Goal: Task Accomplishment & Management: Use online tool/utility

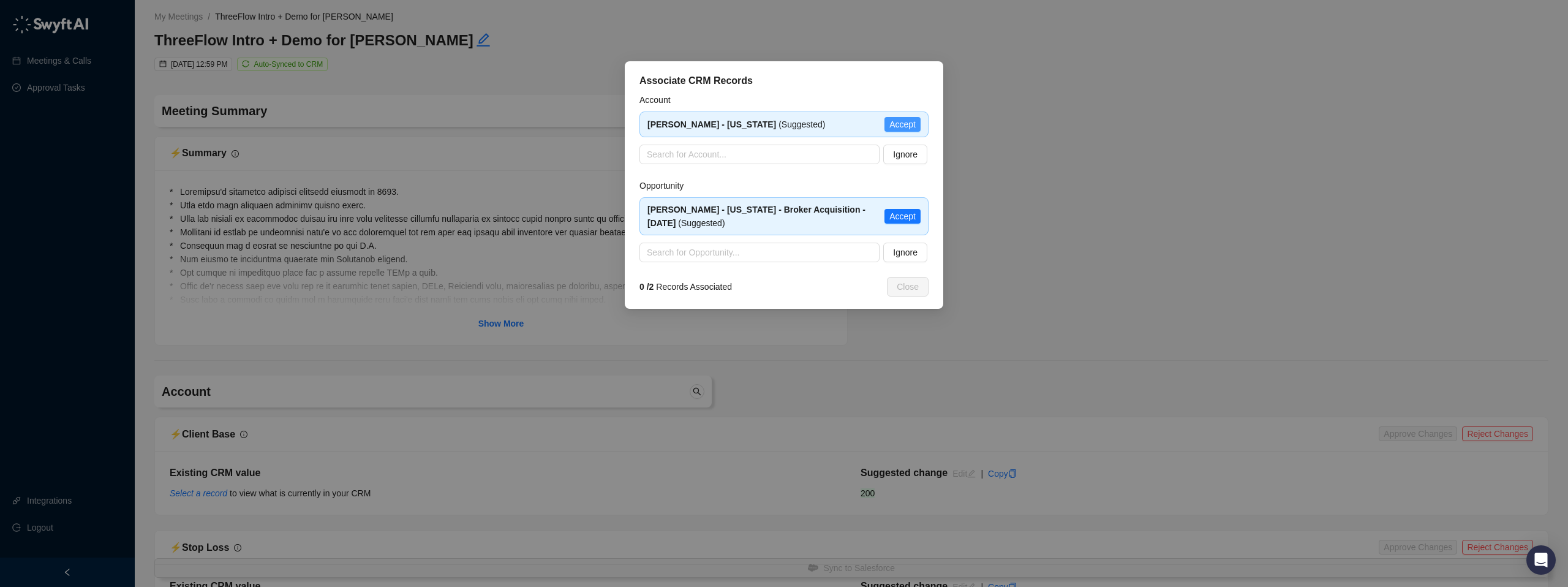
click at [900, 125] on span "Accept" at bounding box center [902, 124] width 26 height 14
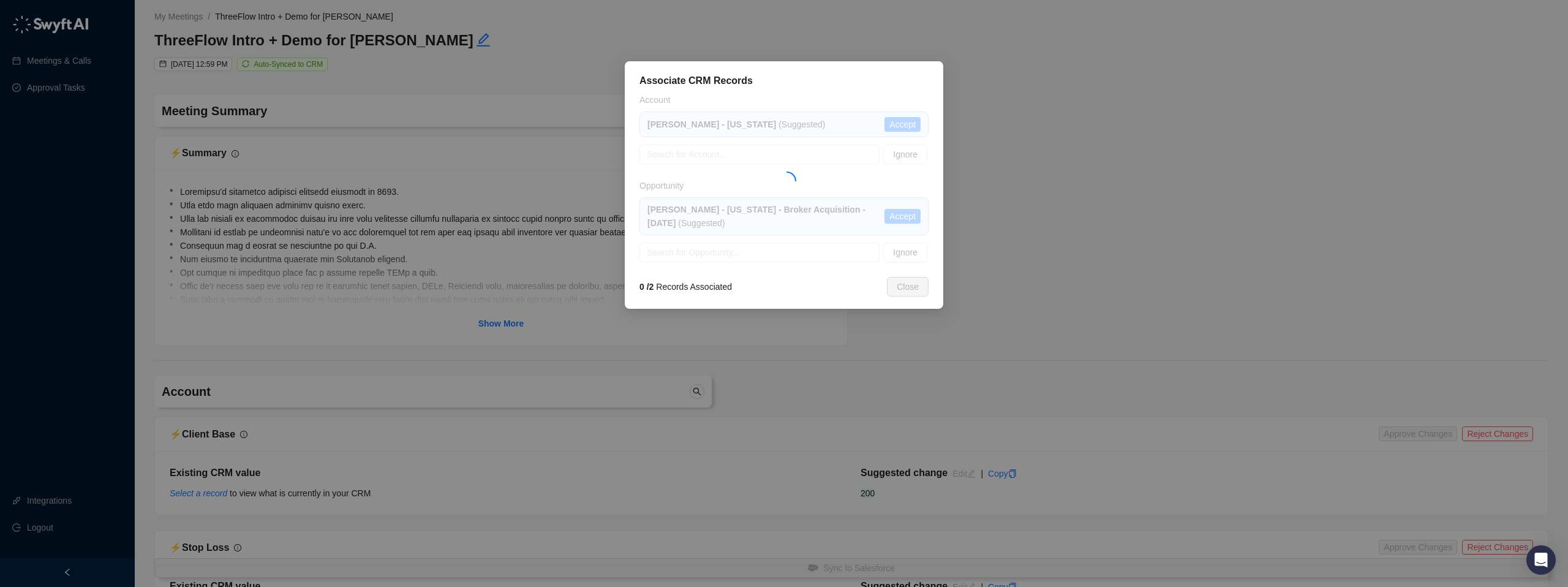
type textarea "**********"
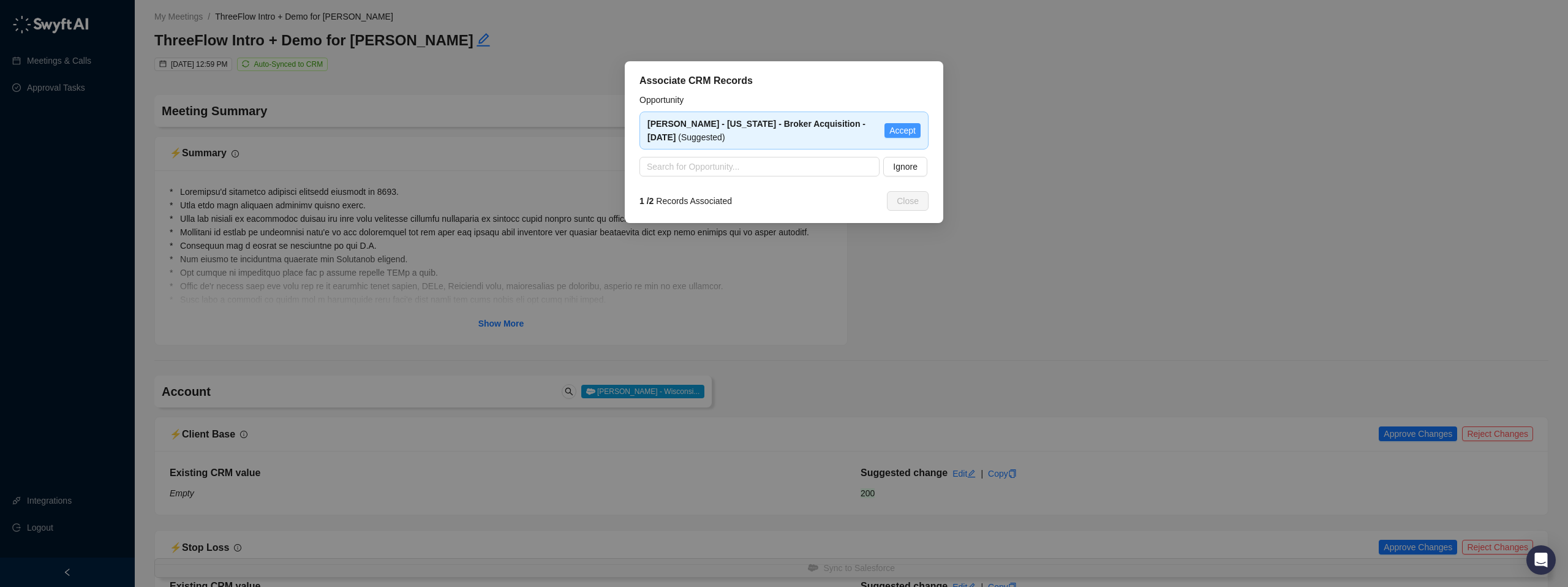
click at [910, 130] on span "Accept" at bounding box center [902, 130] width 26 height 14
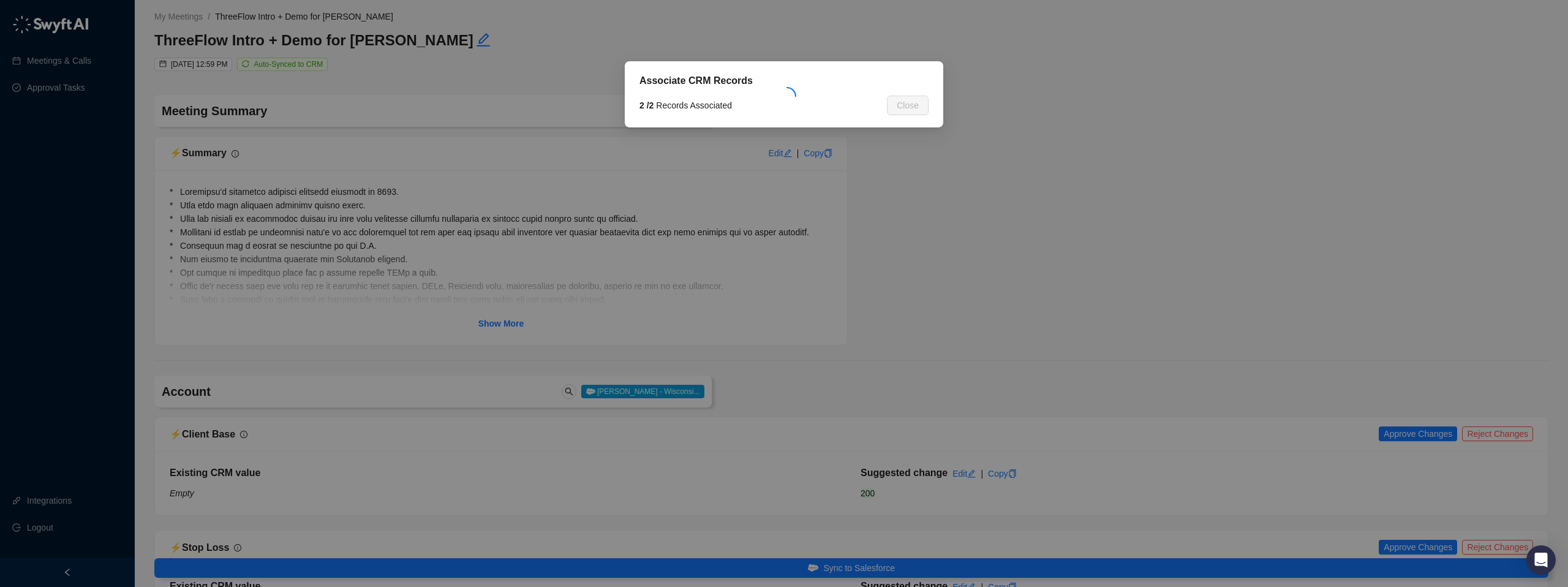
type textarea "**********"
type input "**********"
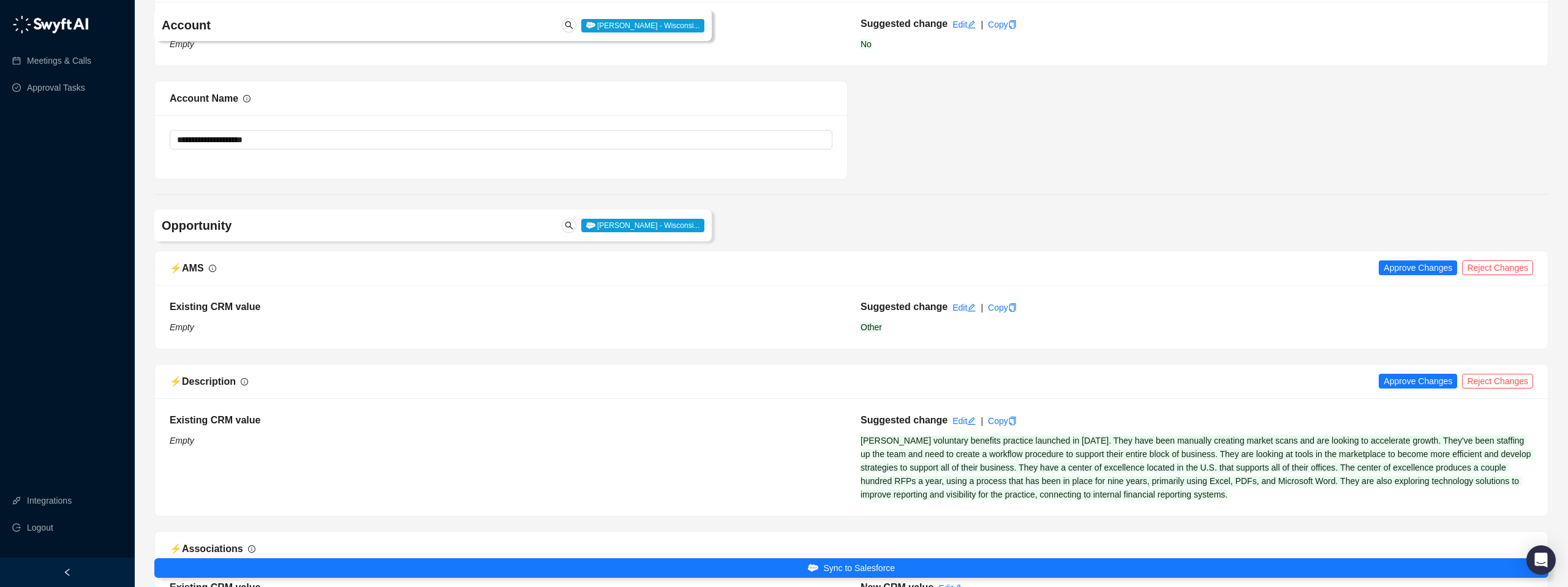
scroll to position [648, 0]
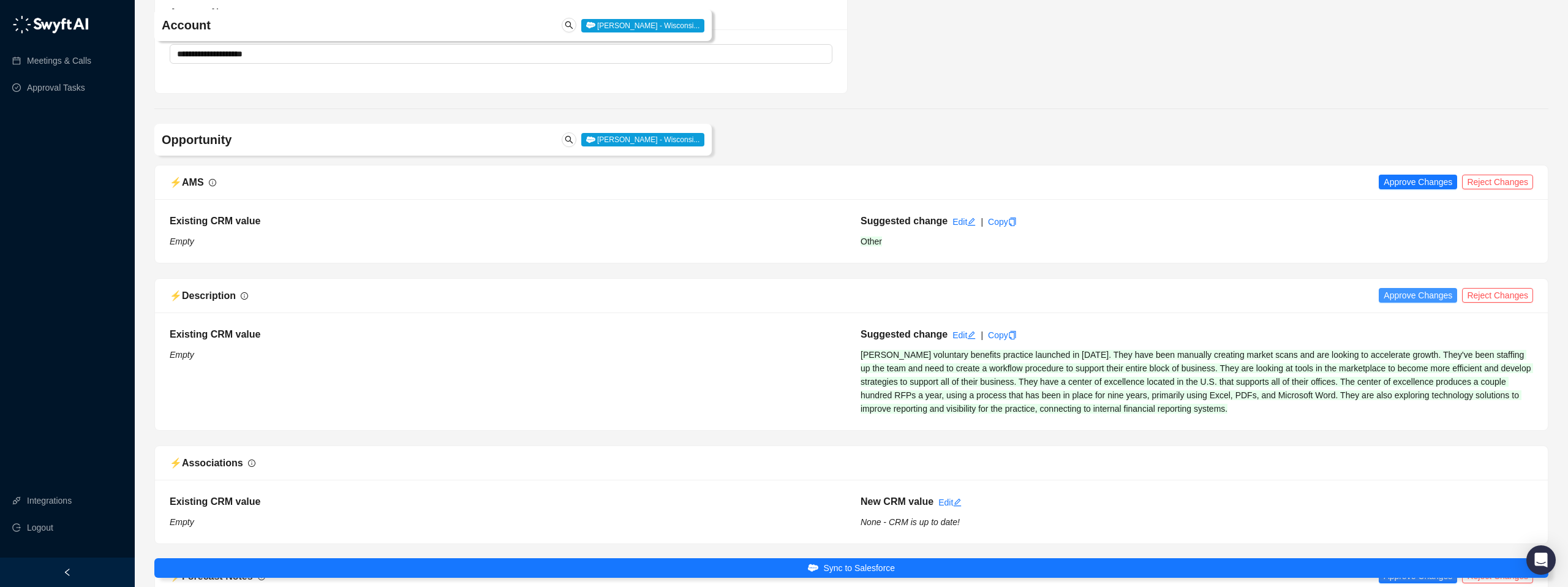
click at [1402, 298] on span "Approve Changes" at bounding box center [1417, 295] width 68 height 14
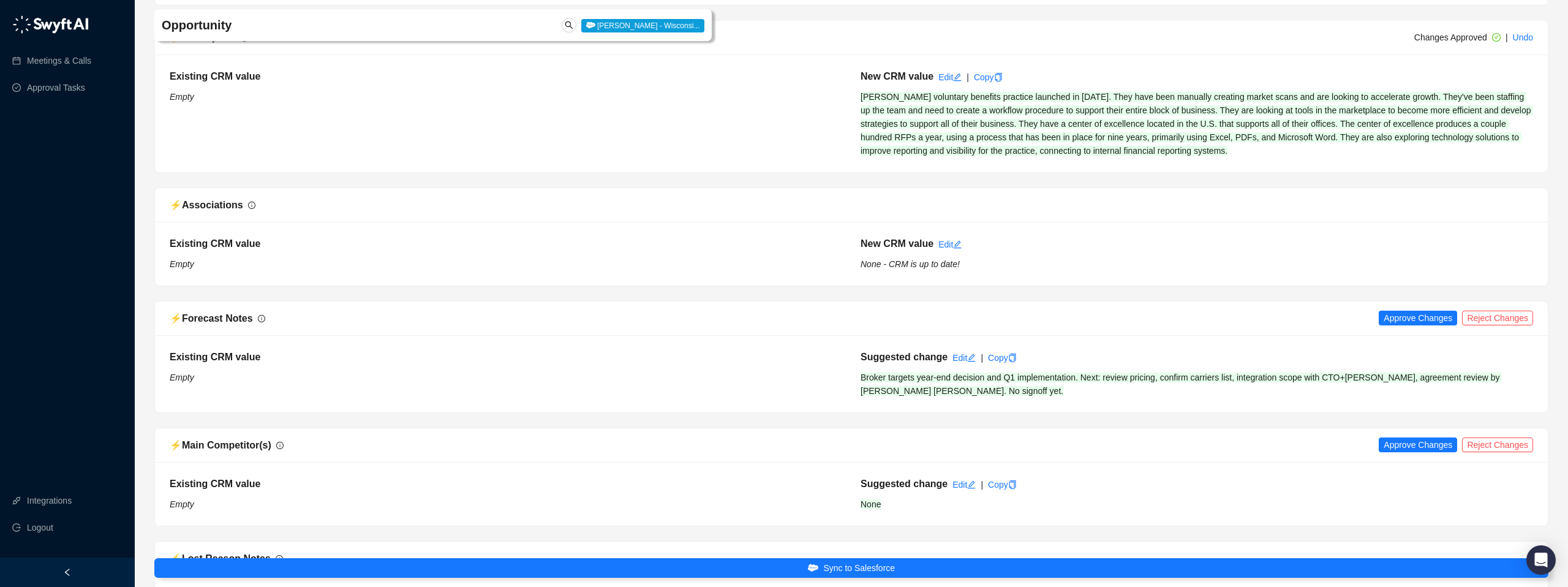
scroll to position [907, 0]
click at [1410, 318] on span "Approve Changes" at bounding box center [1417, 317] width 68 height 14
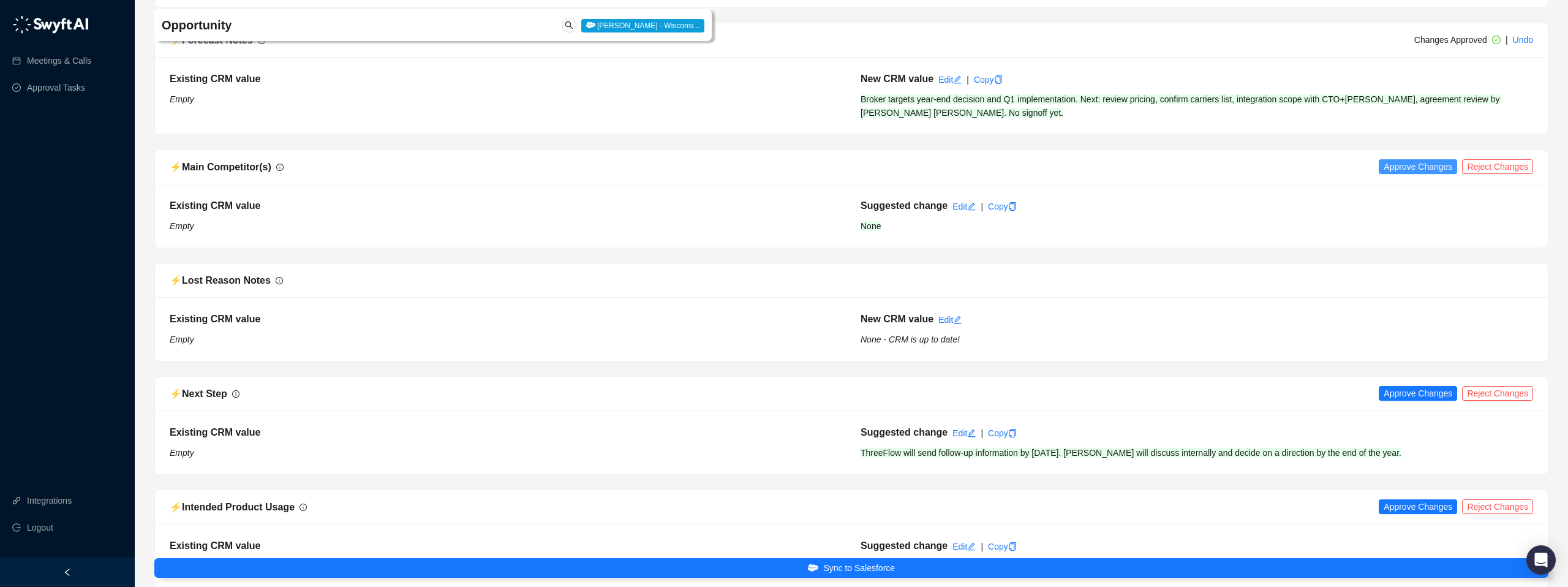
scroll to position [1188, 0]
click at [1407, 393] on span "Approve Changes" at bounding box center [1417, 390] width 68 height 14
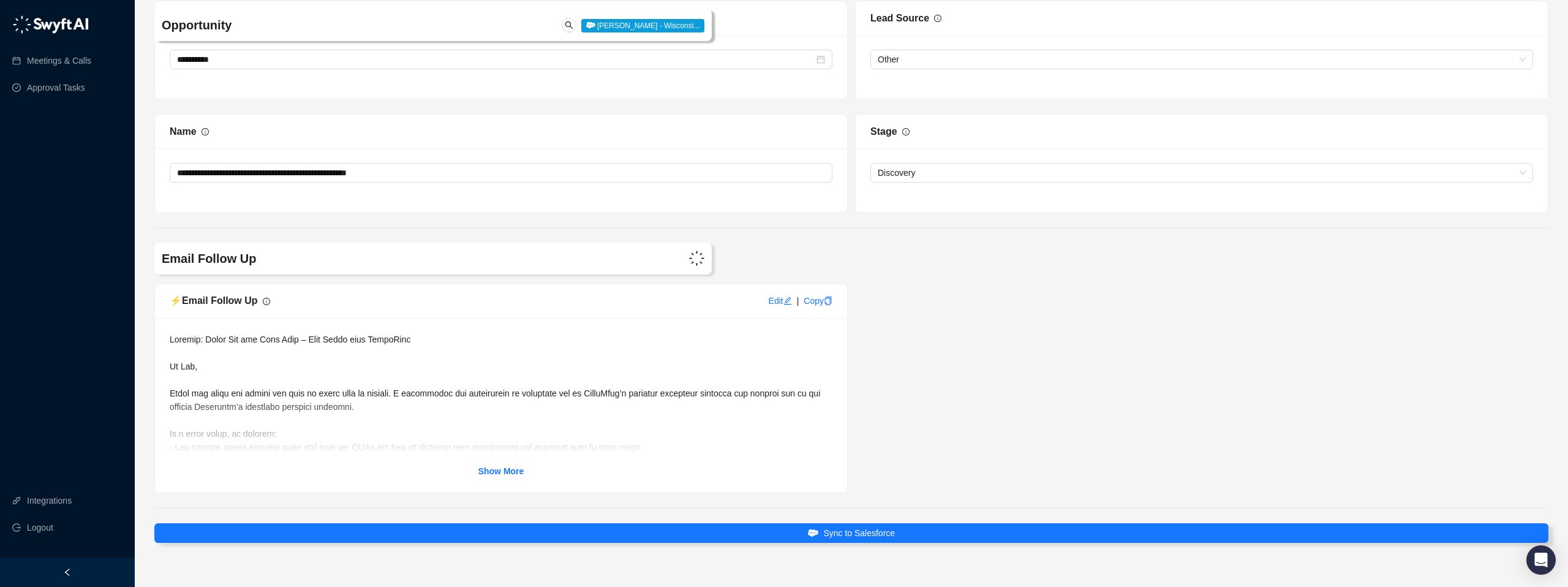
scroll to position [2265, 0]
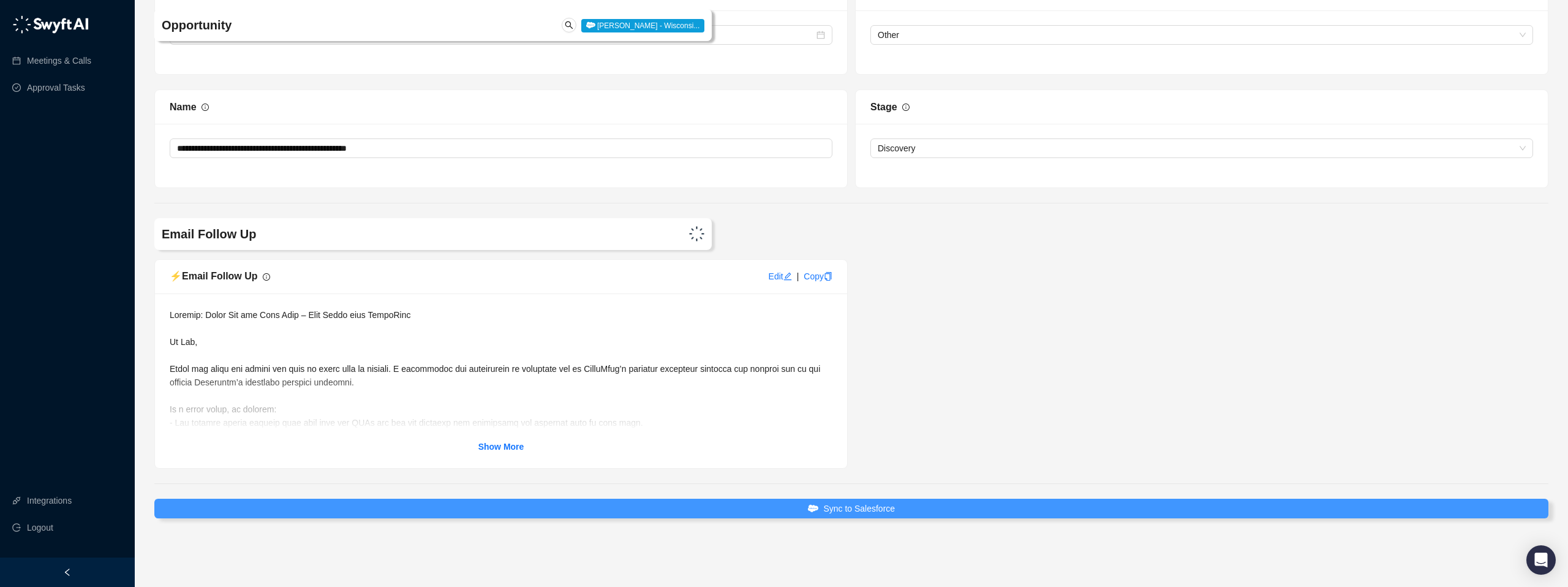
click at [844, 511] on span "Sync to Salesforce" at bounding box center [859, 508] width 72 height 14
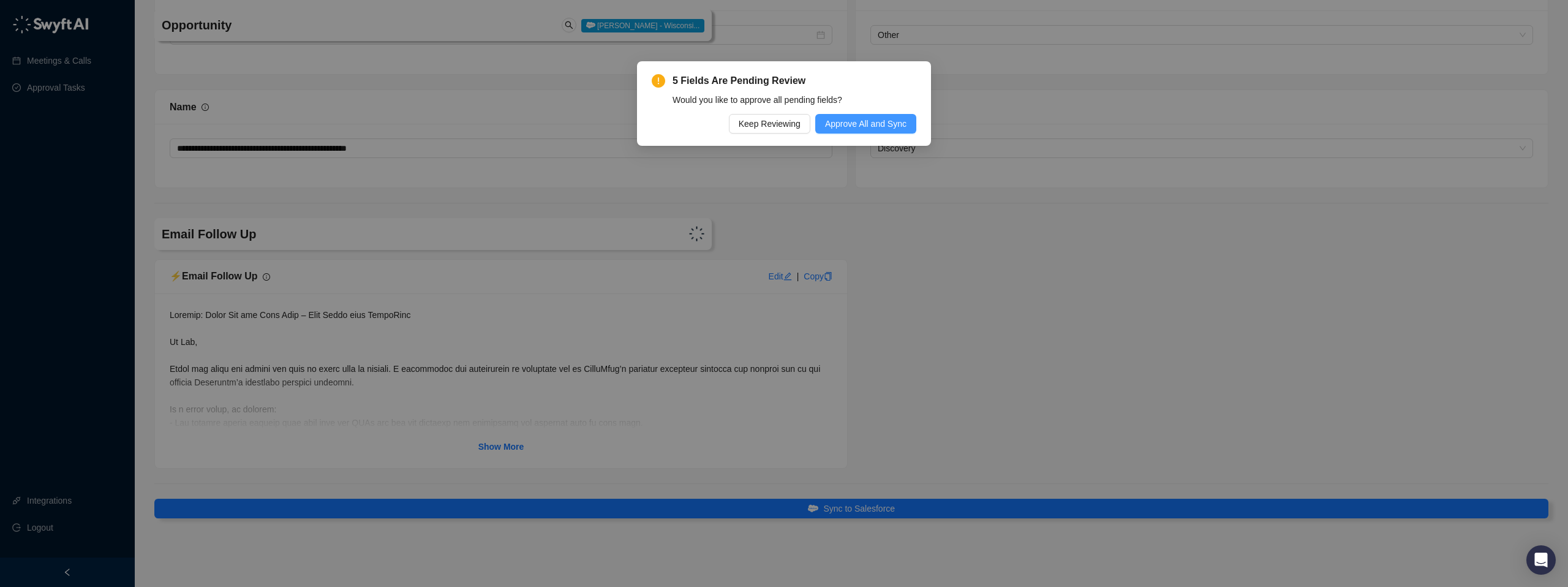
click at [853, 121] on span "Approve All and Sync" at bounding box center [866, 124] width 82 height 14
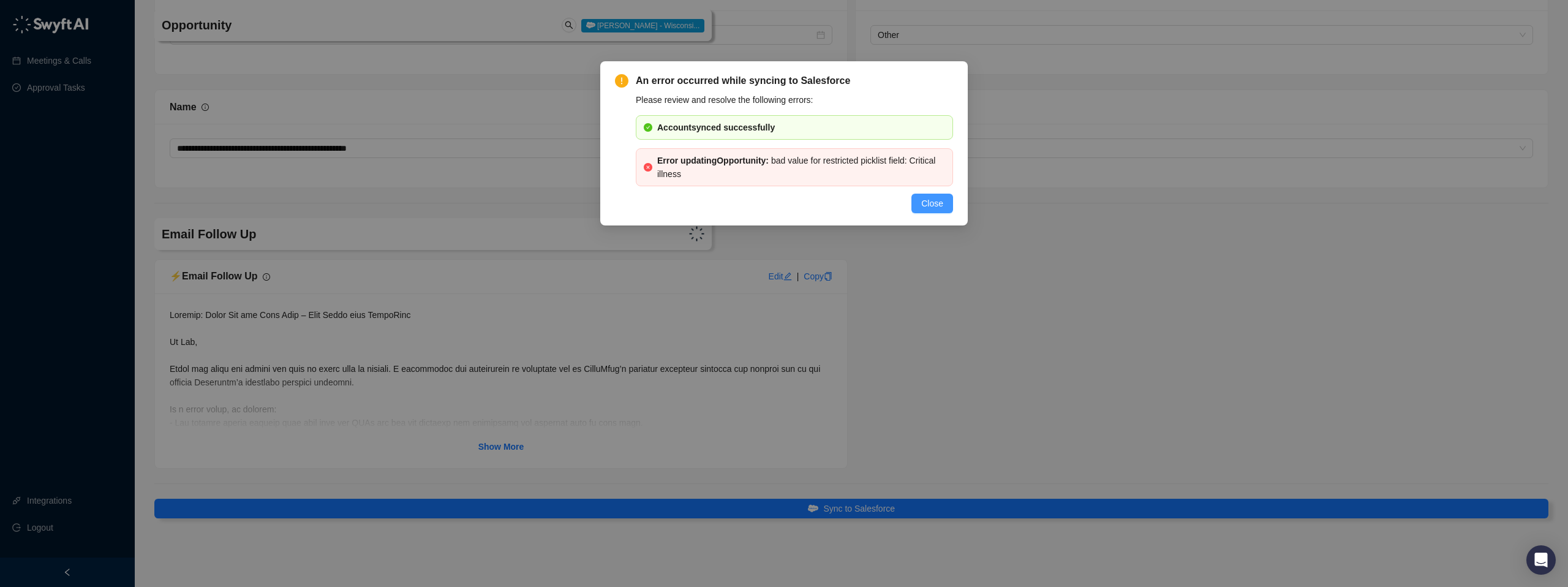
click at [927, 209] on span "Close" at bounding box center [932, 203] width 22 height 14
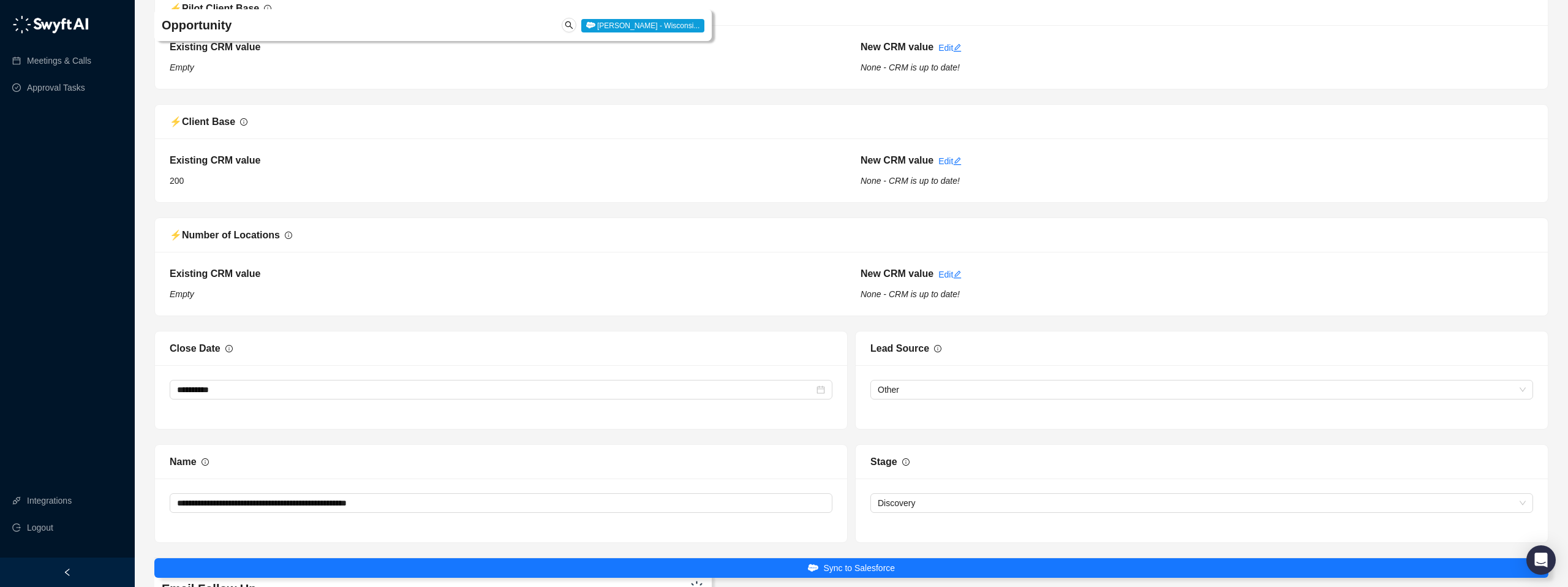
scroll to position [2227, 0]
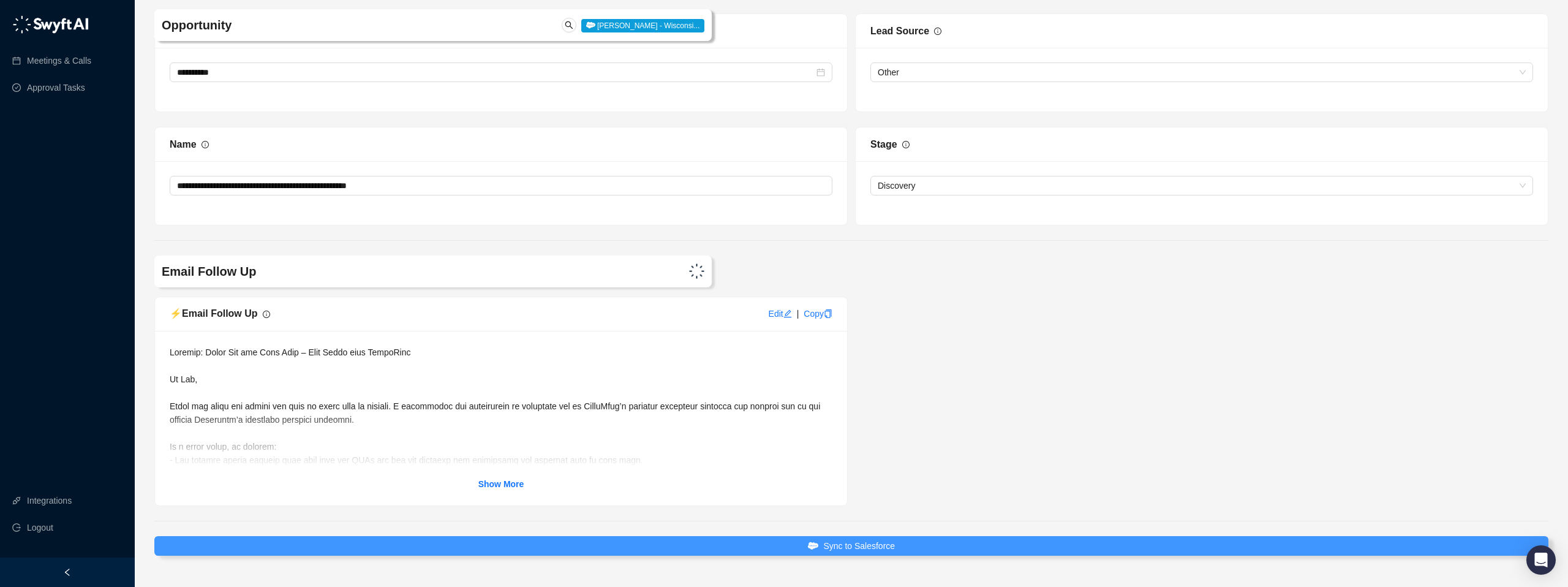
click at [855, 547] on span "Sync to Salesforce" at bounding box center [859, 546] width 72 height 14
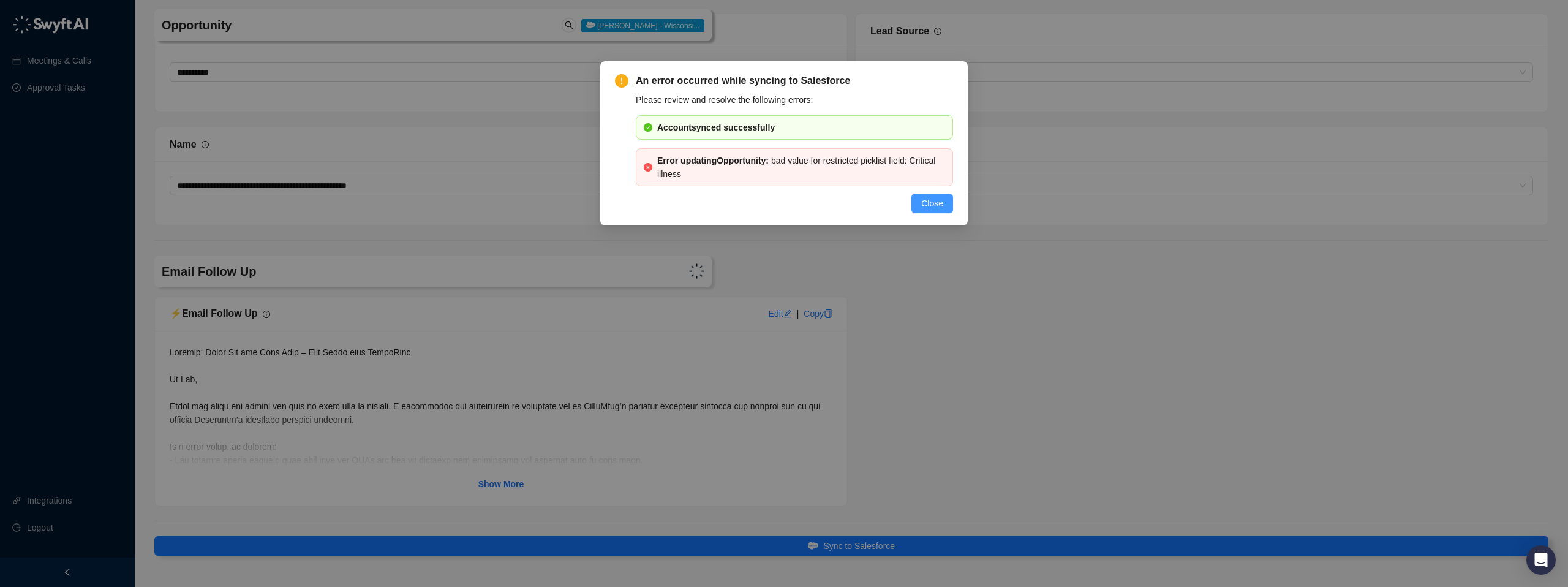
click at [932, 202] on span "Close" at bounding box center [932, 203] width 22 height 14
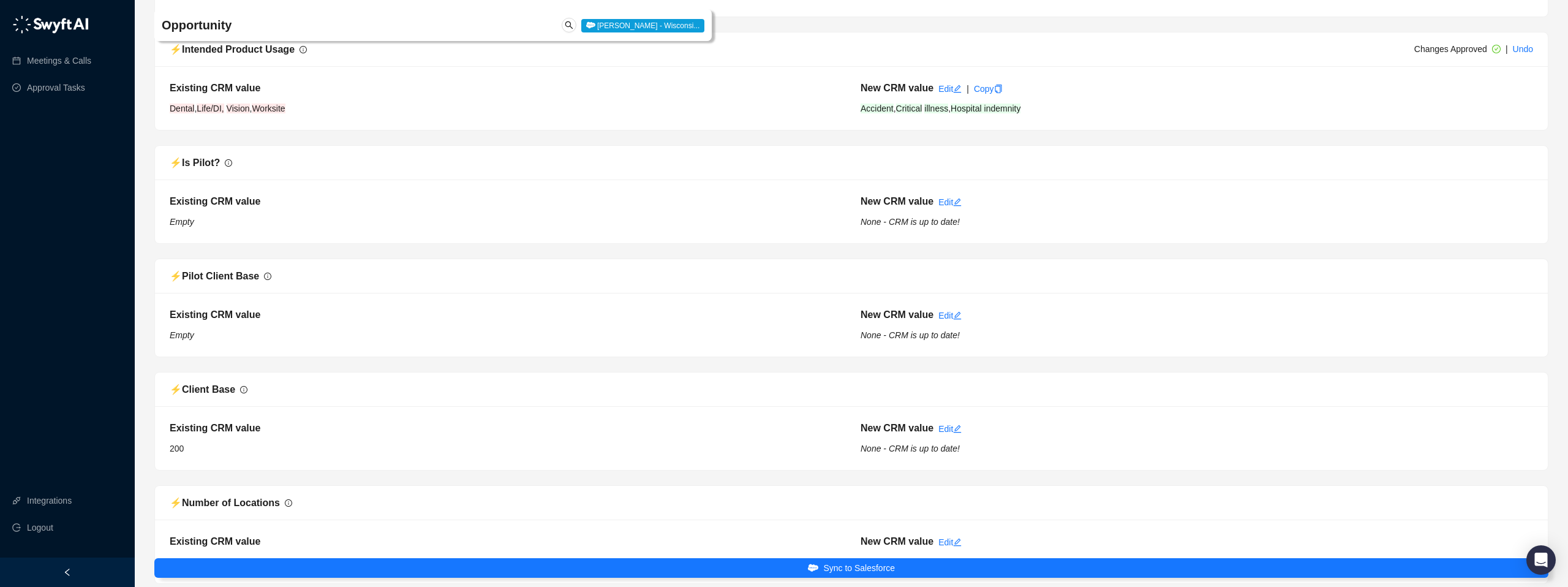
scroll to position [1574, 0]
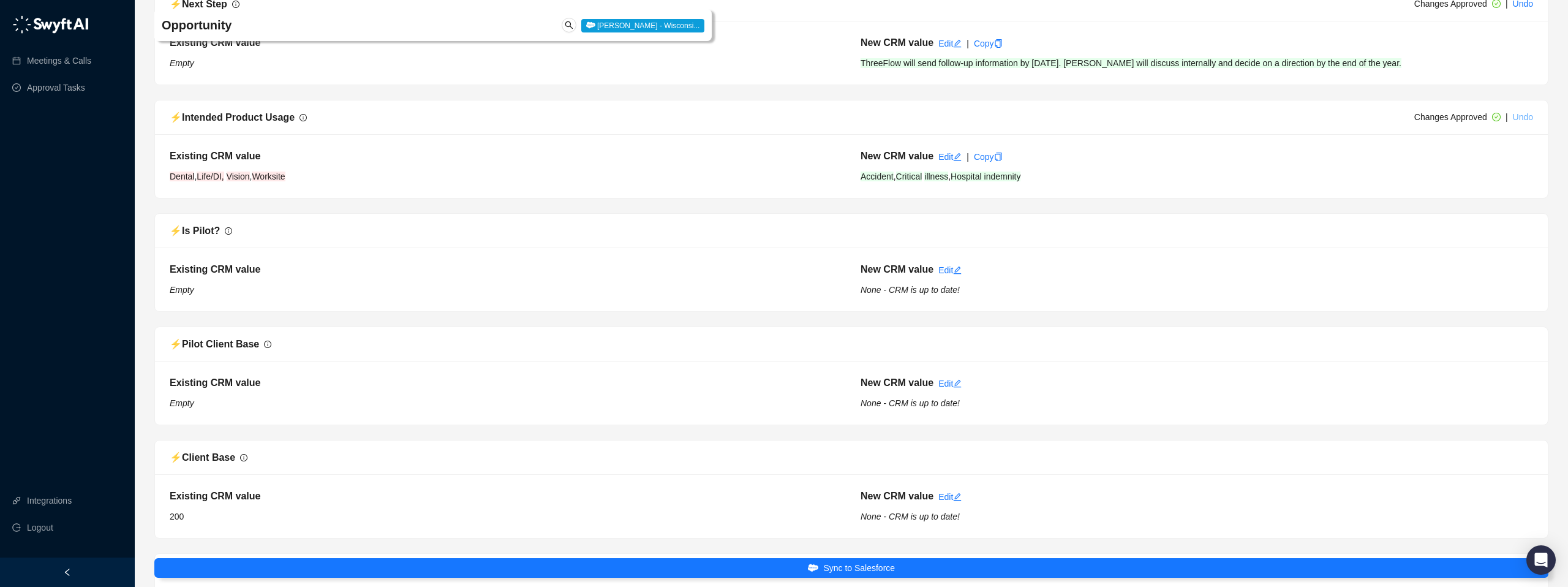
click at [1525, 119] on link "Undo" at bounding box center [1523, 116] width 20 height 10
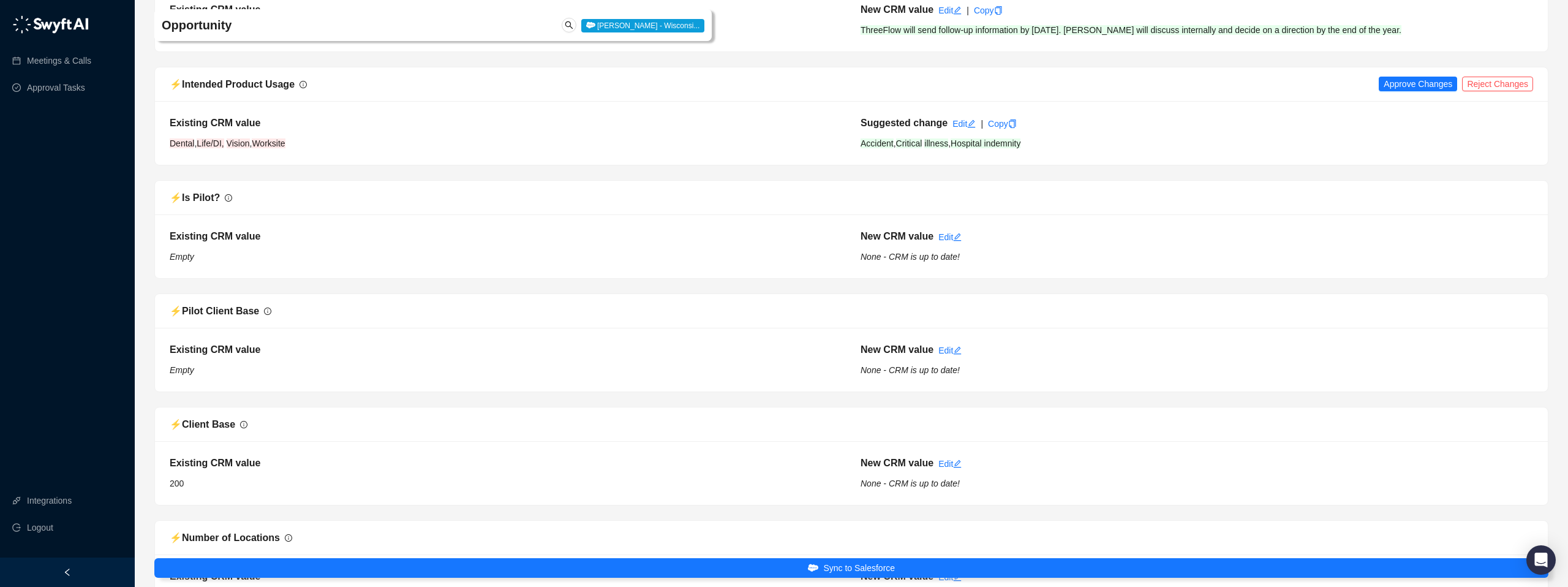
scroll to position [1610, 0]
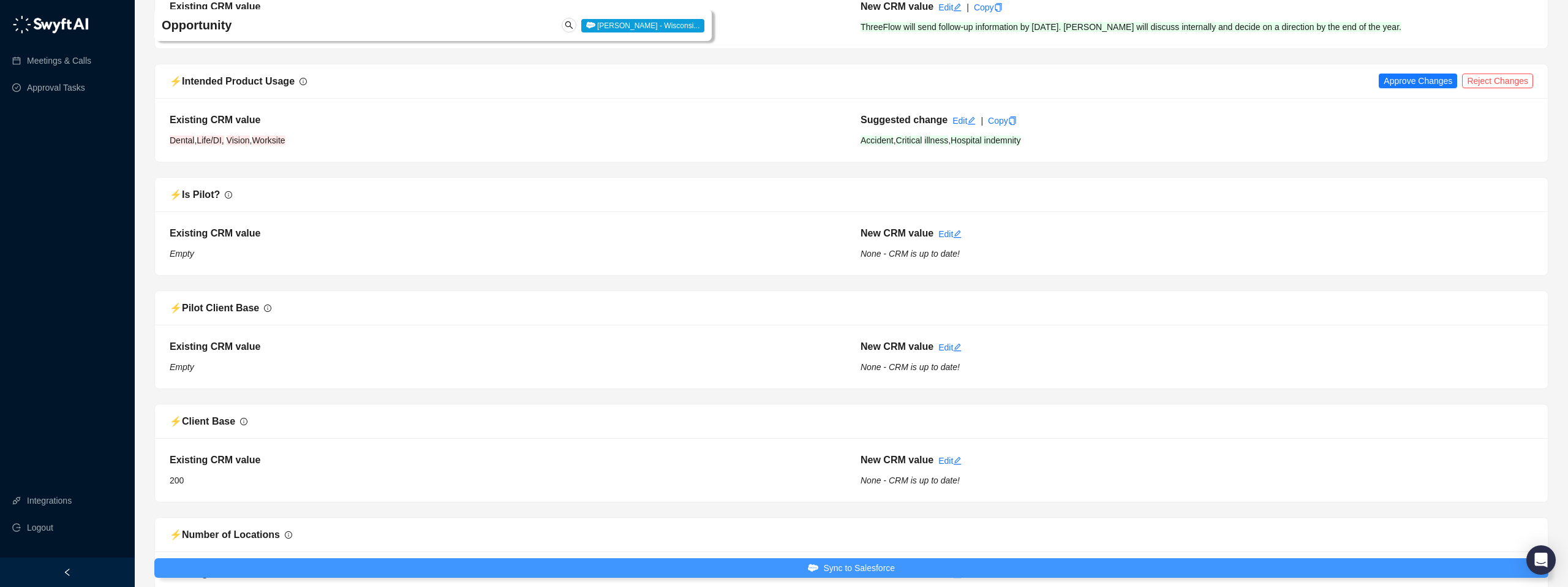
click at [859, 573] on span "Sync to Salesforce" at bounding box center [859, 568] width 72 height 14
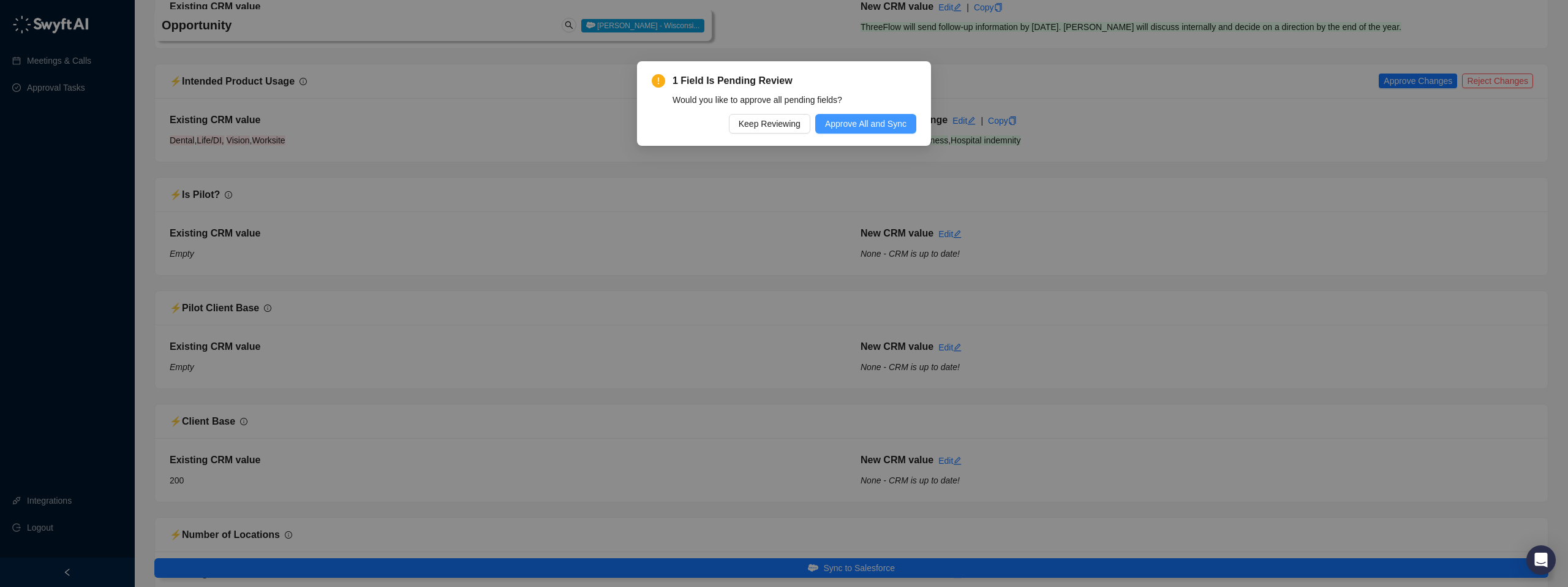
click at [847, 121] on span "Approve All and Sync" at bounding box center [866, 124] width 82 height 14
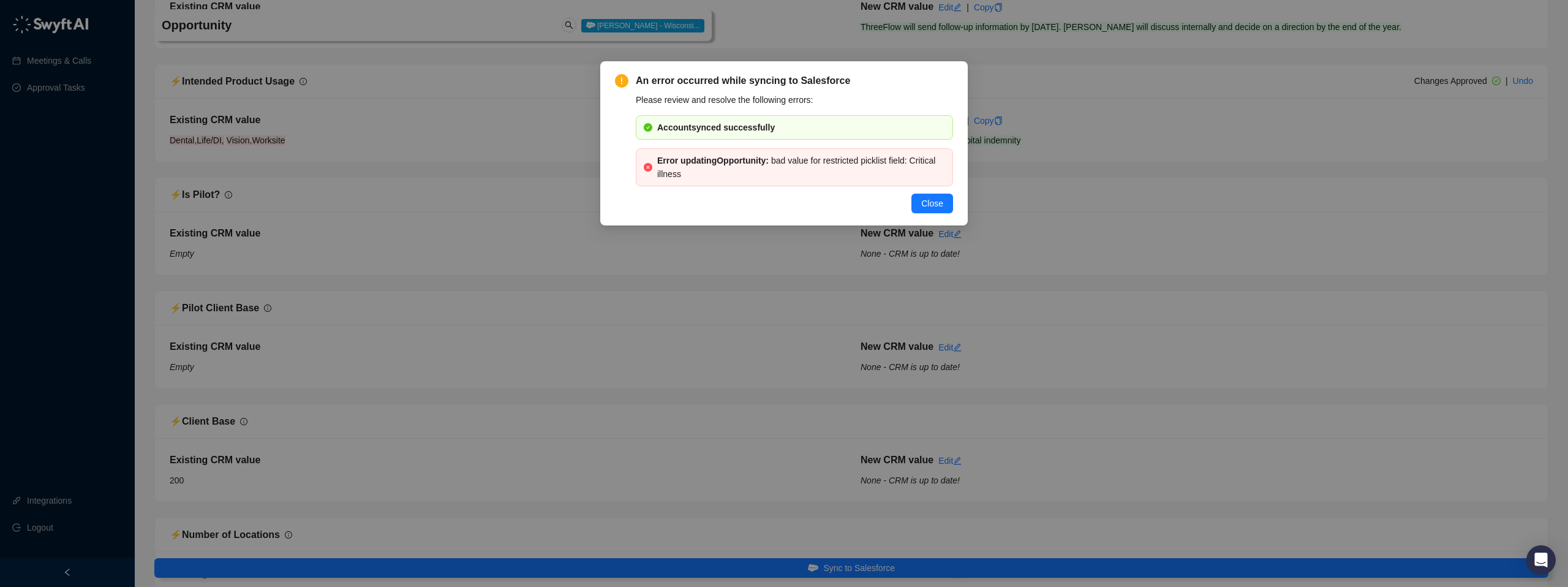
click at [757, 129] on b "Account synced successfully" at bounding box center [715, 127] width 117 height 10
click at [936, 203] on span "Close" at bounding box center [932, 203] width 22 height 14
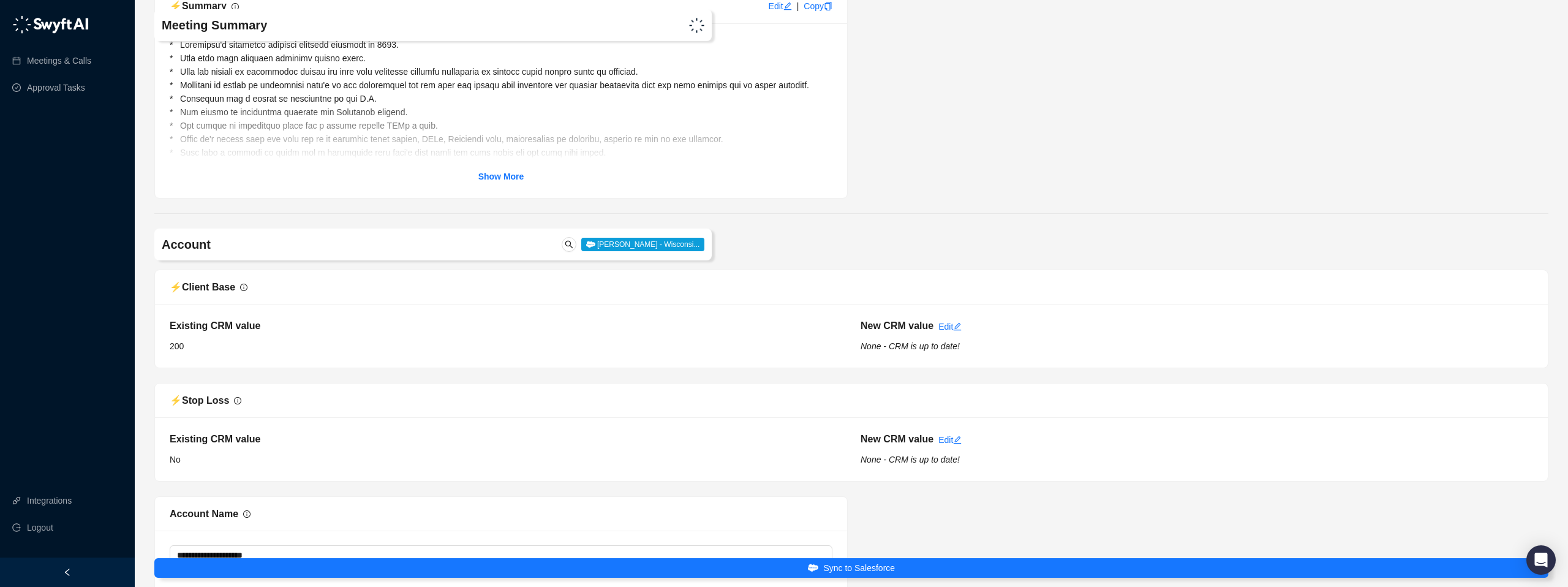
scroll to position [0, 0]
